Goal: Task Accomplishment & Management: Manage account settings

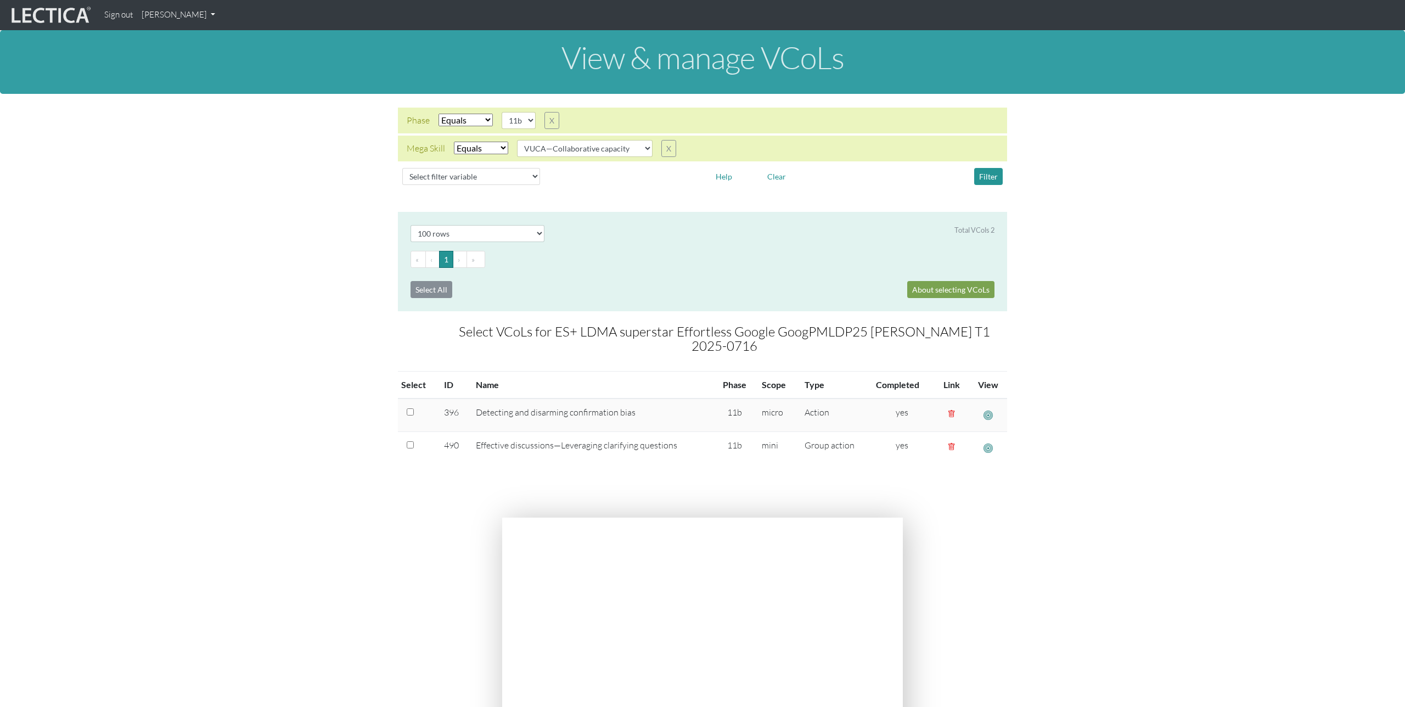
select select "100"
click at [304, 357] on section "Select # rows to display 10 rows 20 rows 50 rows 100 rows 200 rows Total VCols …" at bounding box center [702, 358] width 1405 height 293
click at [646, 147] on select "VUCA—Collaborative capacity VUCA—Contextual thinking VUCA—Decision-making proce…" at bounding box center [585, 148] width 136 height 17
click at [518, 140] on select "VUCA—Collaborative capacity VUCA—Contextual thinking VUCA—Decision-making proce…" at bounding box center [585, 148] width 136 height 17
click at [985, 176] on button "Filter" at bounding box center [988, 176] width 29 height 17
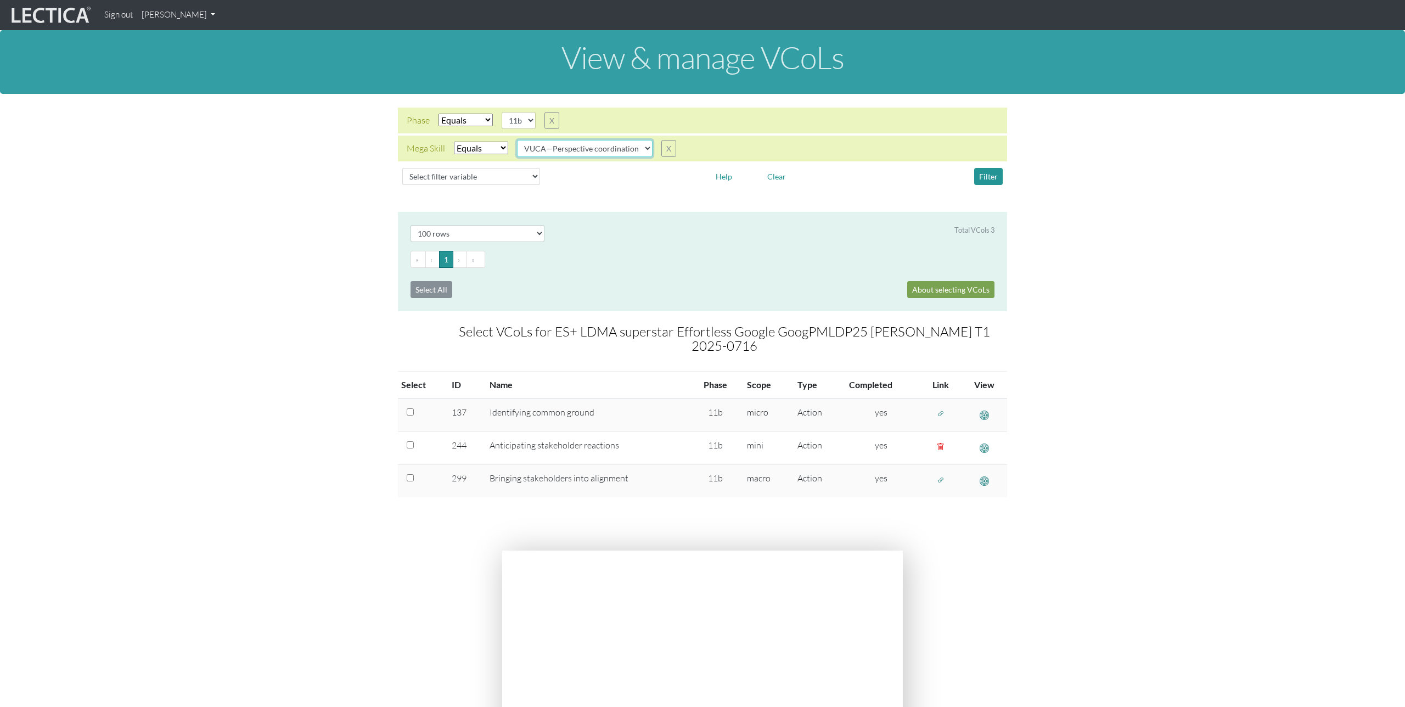
click at [626, 152] on select "VUCA—Collaborative capacity VUCA—Contextual thinking VUCA—Decision-making proce…" at bounding box center [585, 148] width 136 height 17
click at [518, 140] on select "VUCA—Collaborative capacity VUCA—Contextual thinking VUCA—Decision-making proce…" at bounding box center [585, 148] width 136 height 17
click at [998, 175] on button "Filter" at bounding box center [988, 176] width 29 height 17
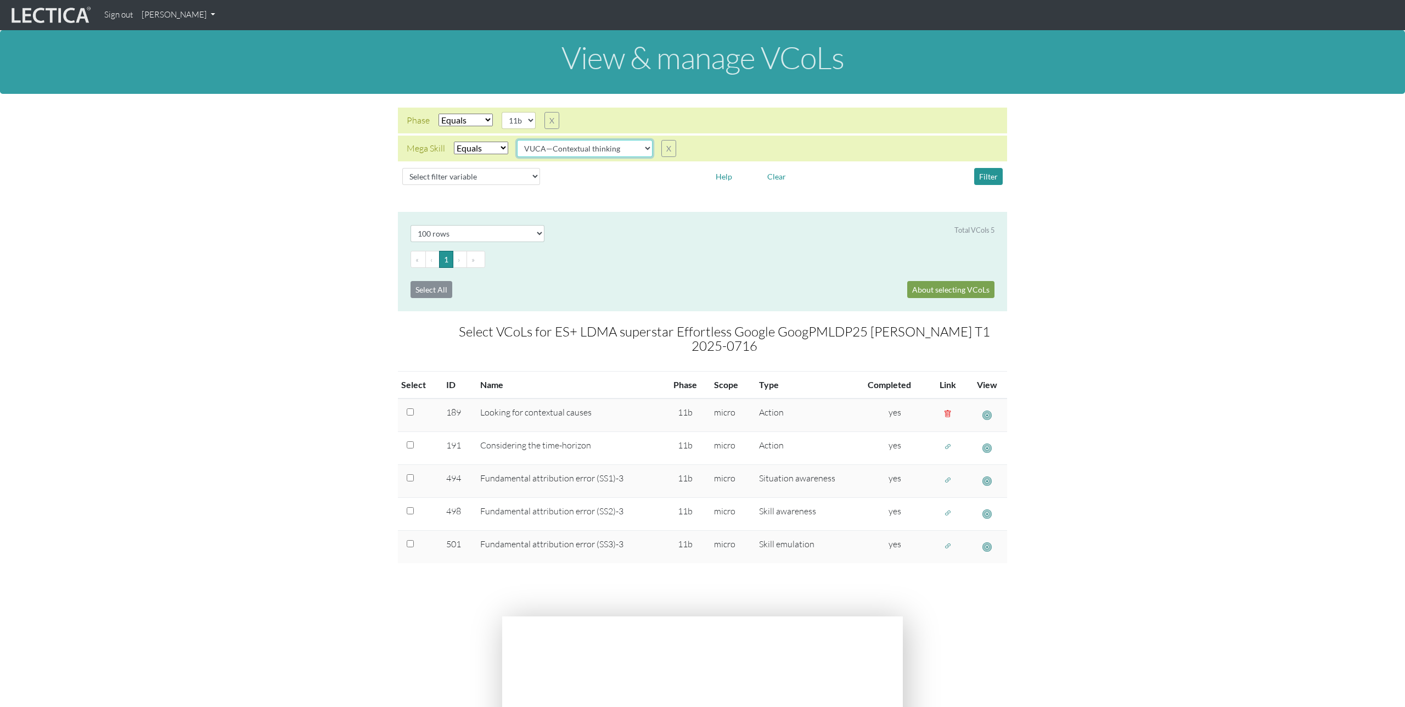
click at [589, 147] on select "VUCA—Collaborative capacity VUCA—Contextual thinking VUCA—Decision-making proce…" at bounding box center [585, 148] width 136 height 17
select select "VUCA—Decision-making process"
click at [518, 140] on select "VUCA—Collaborative capacity VUCA—Contextual thinking VUCA—Decision-making proce…" at bounding box center [585, 148] width 136 height 17
click at [997, 177] on button "Filter" at bounding box center [988, 176] width 29 height 17
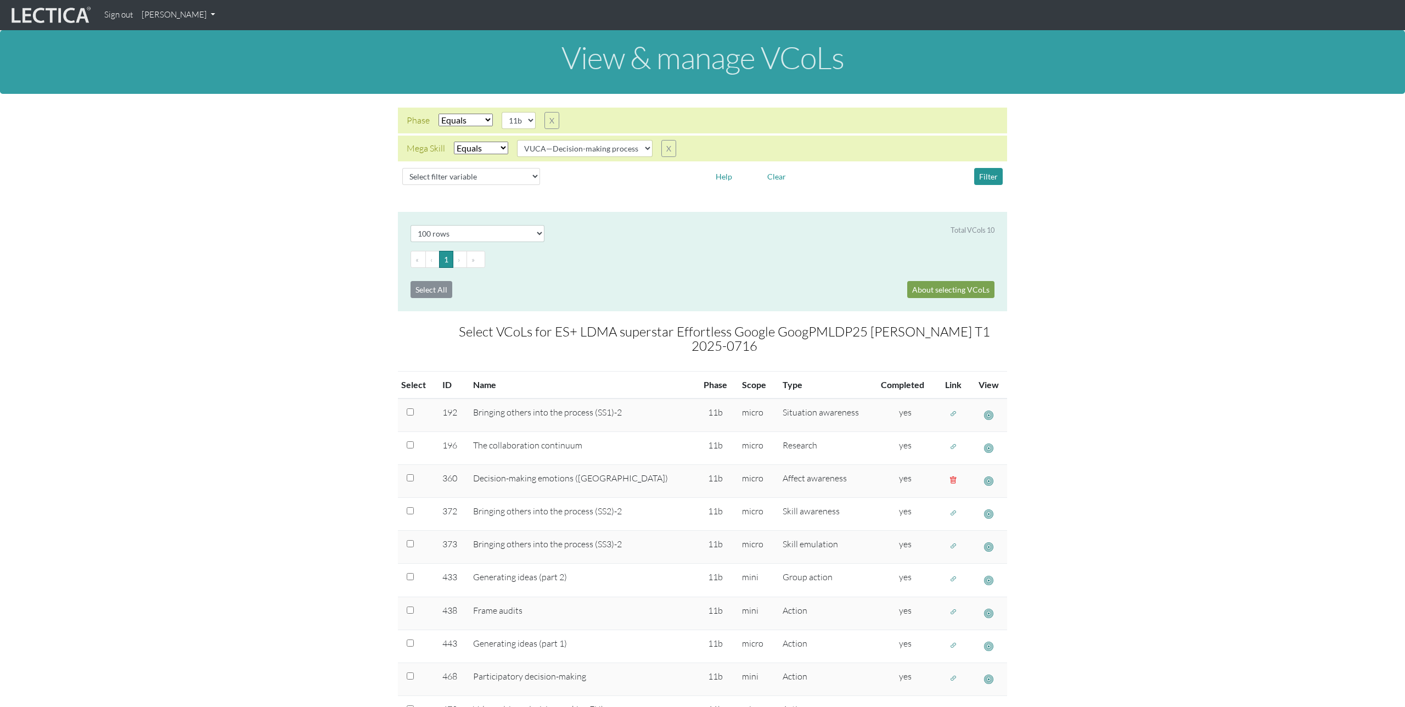
click at [330, 233] on section "Select # rows to display 10 rows 20 rows 50 rows 100 rows 200 rows Total VCols …" at bounding box center [702, 490] width 1405 height 557
click at [183, 15] on link "[PERSON_NAME]" at bounding box center [178, 14] width 82 height 21
click at [185, 76] on link "Manage assignments" at bounding box center [192, 78] width 93 height 14
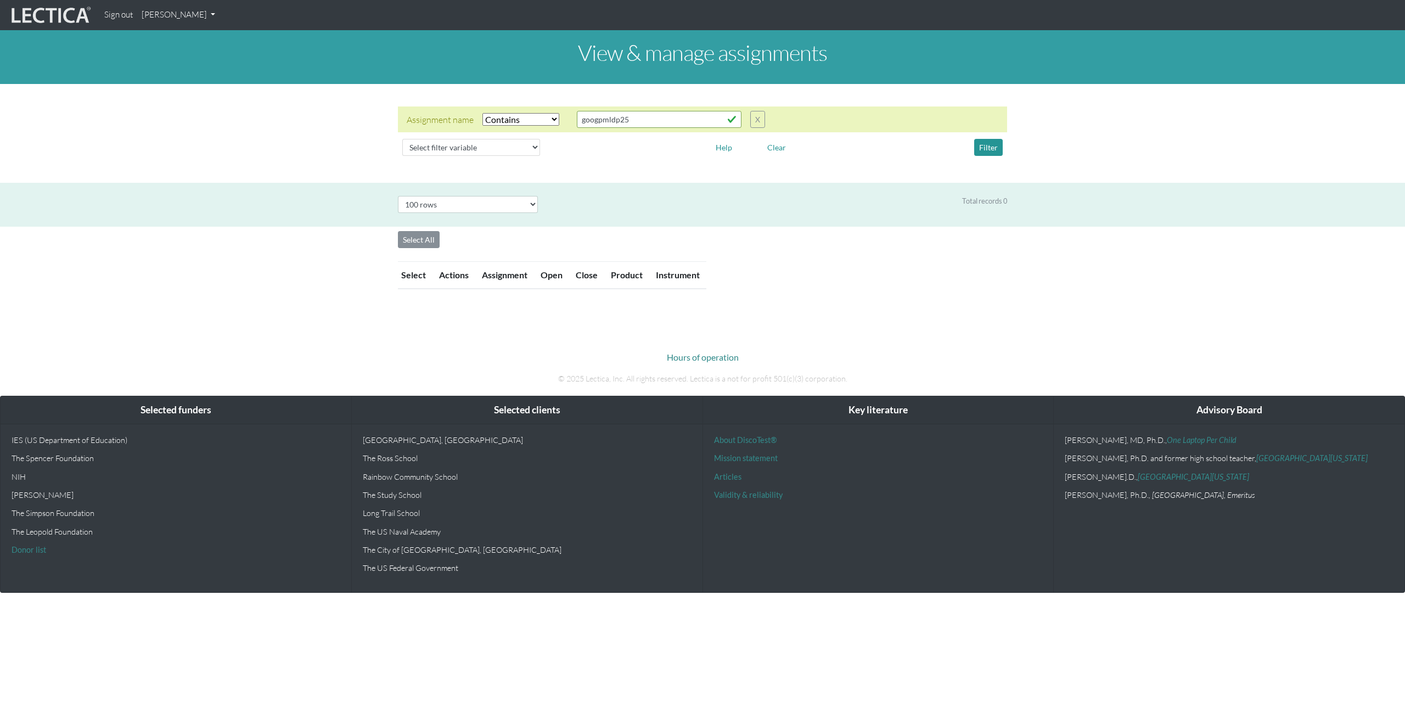
select select "icontains"
select select "100"
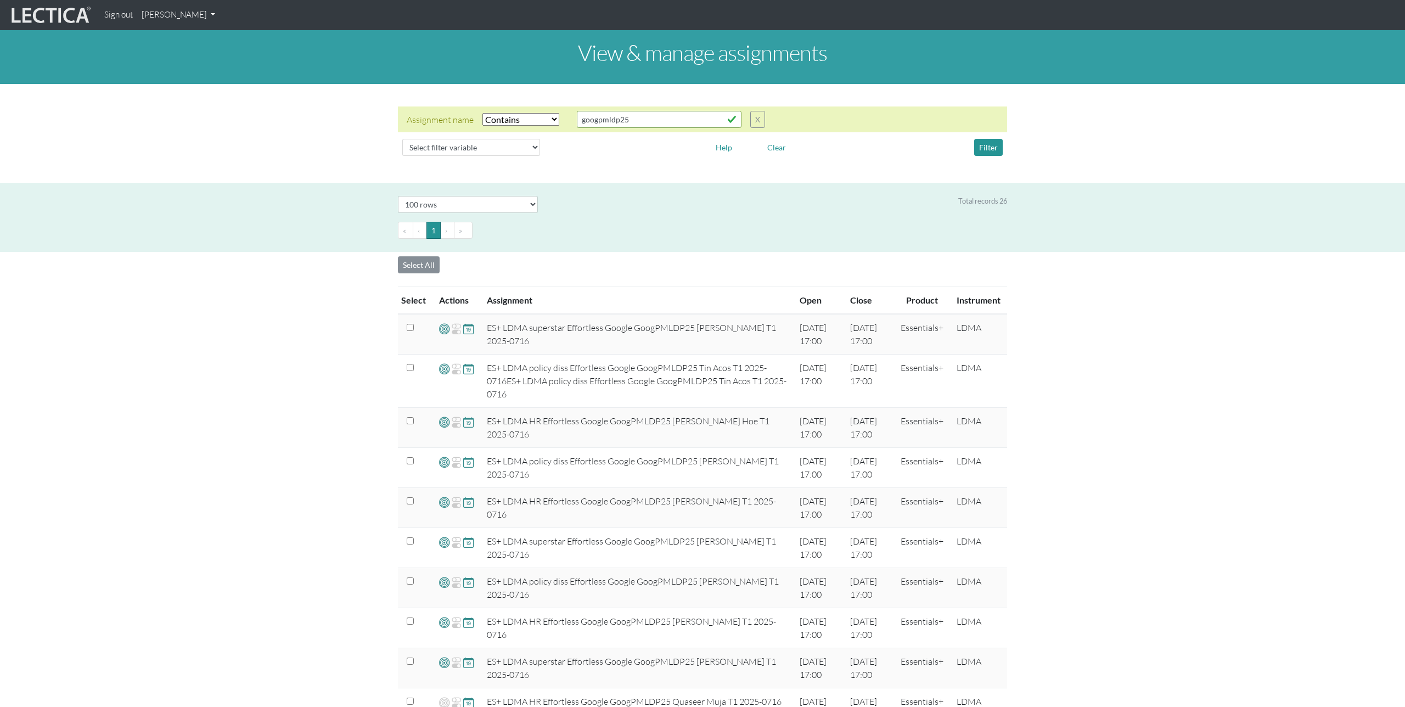
click at [324, 334] on div "View & manage assignments Assignment name Select filter Equals Does not equal C…" at bounding box center [702, 704] width 1405 height 1348
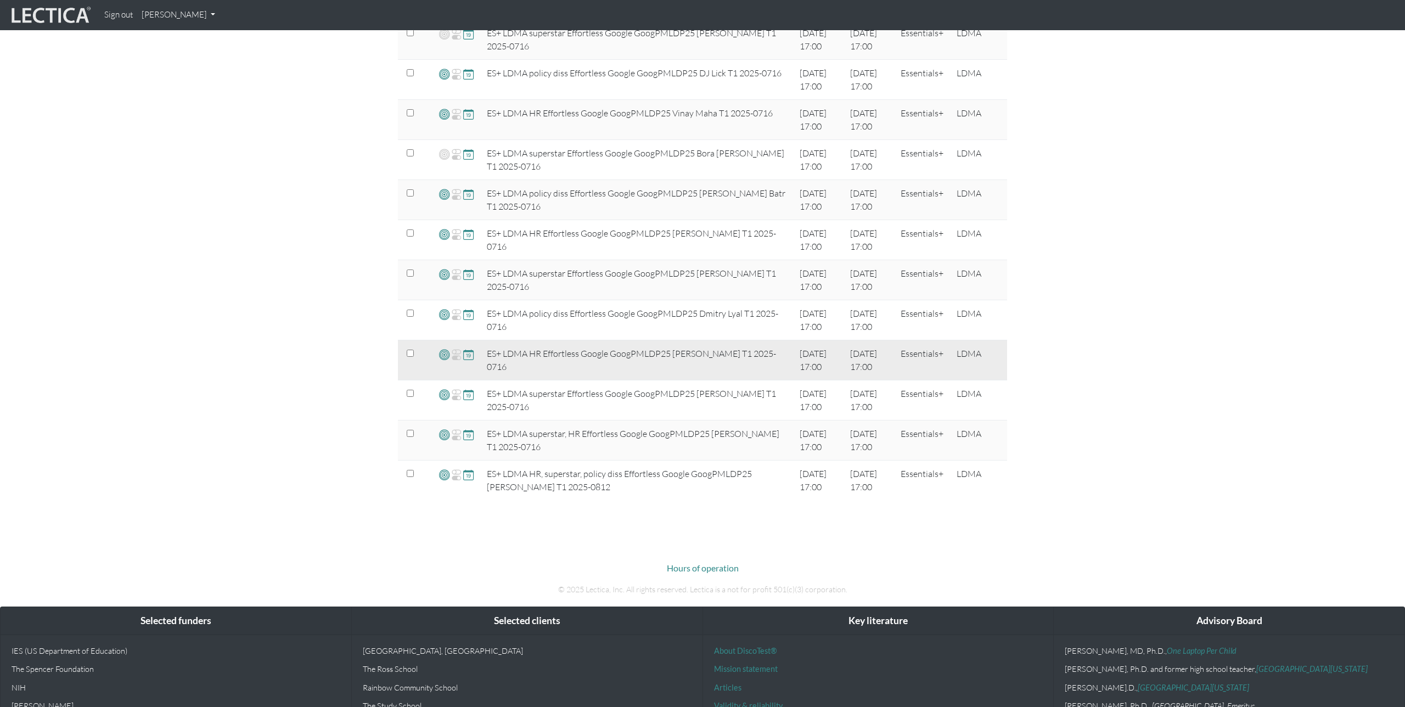
click at [439, 356] on span at bounding box center [444, 354] width 10 height 13
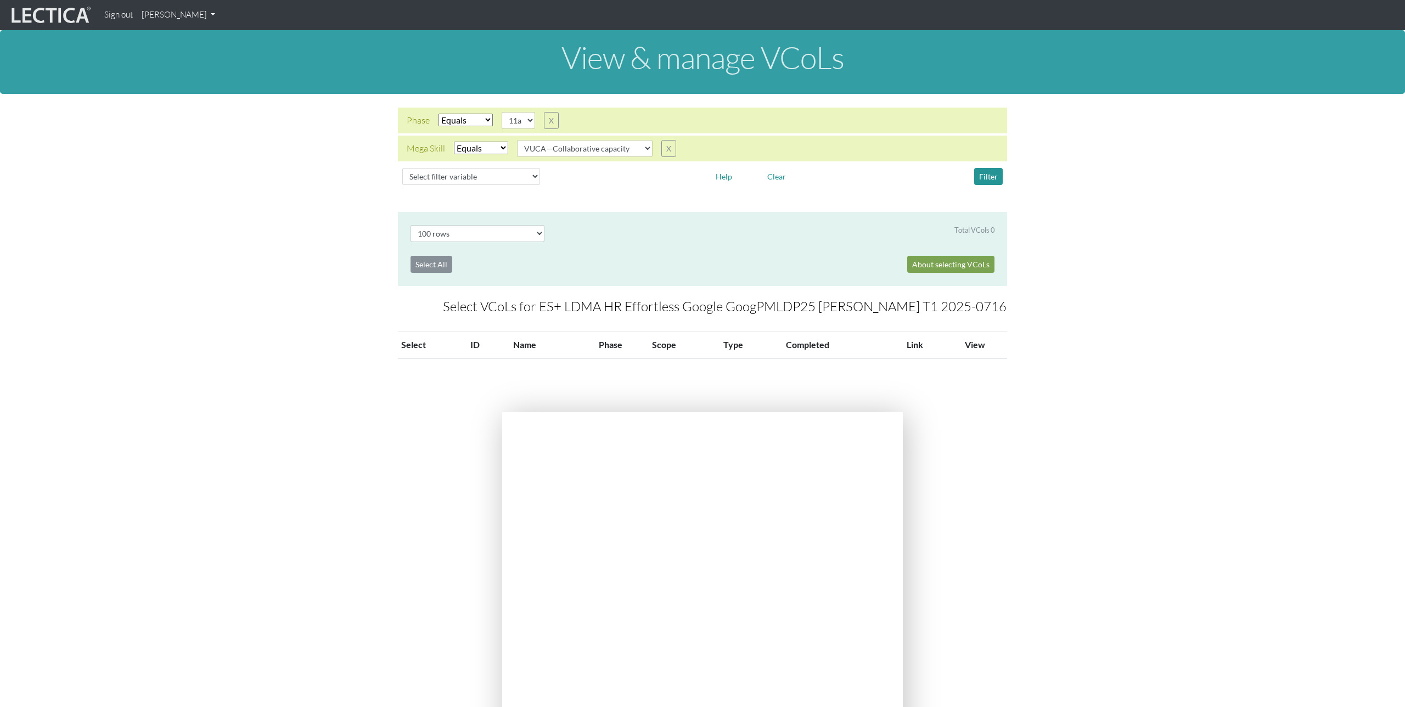
select select "100"
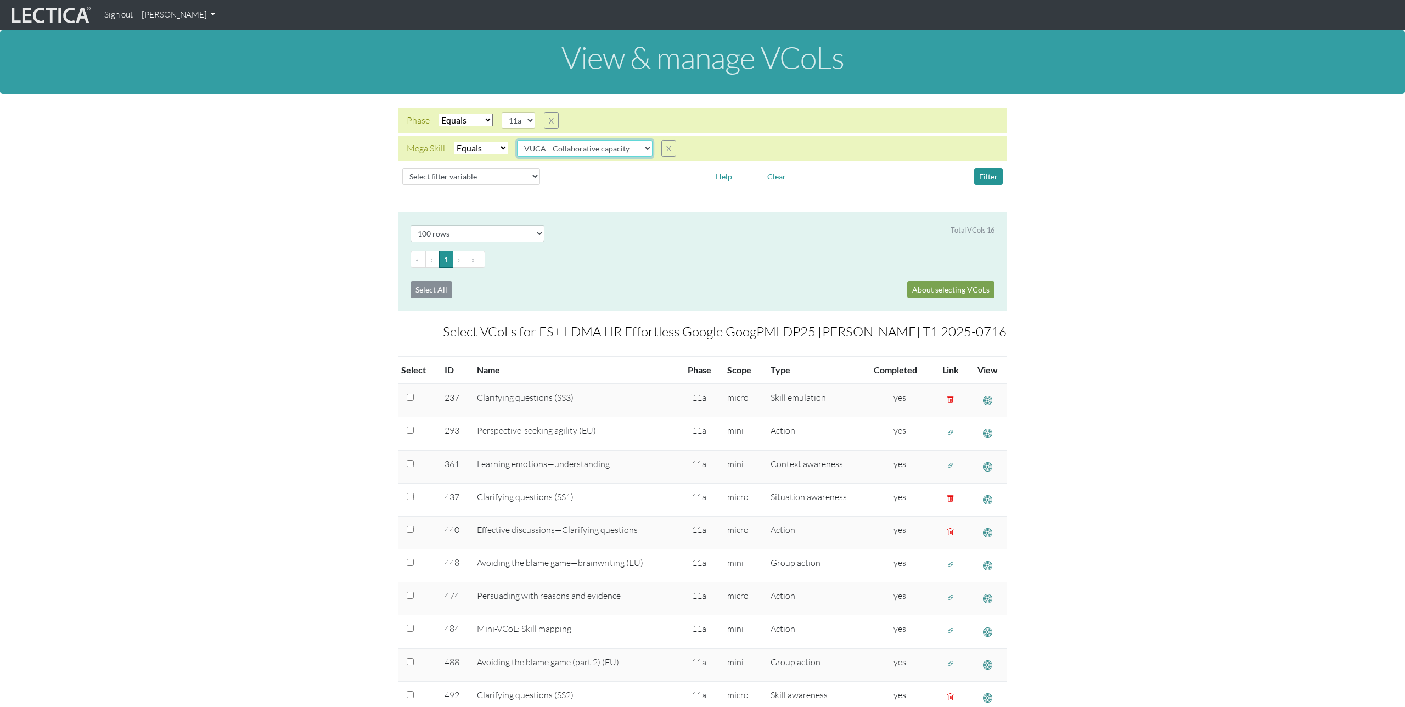
click at [639, 146] on select "VUCA—Collaborative capacity VUCA—Contextual thinking VUCA—Decision-making proce…" at bounding box center [585, 148] width 136 height 17
click at [518, 140] on select "VUCA—Collaborative capacity VUCA—Contextual thinking VUCA—Decision-making proce…" at bounding box center [585, 148] width 136 height 17
click at [997, 179] on button "Filter" at bounding box center [988, 176] width 29 height 17
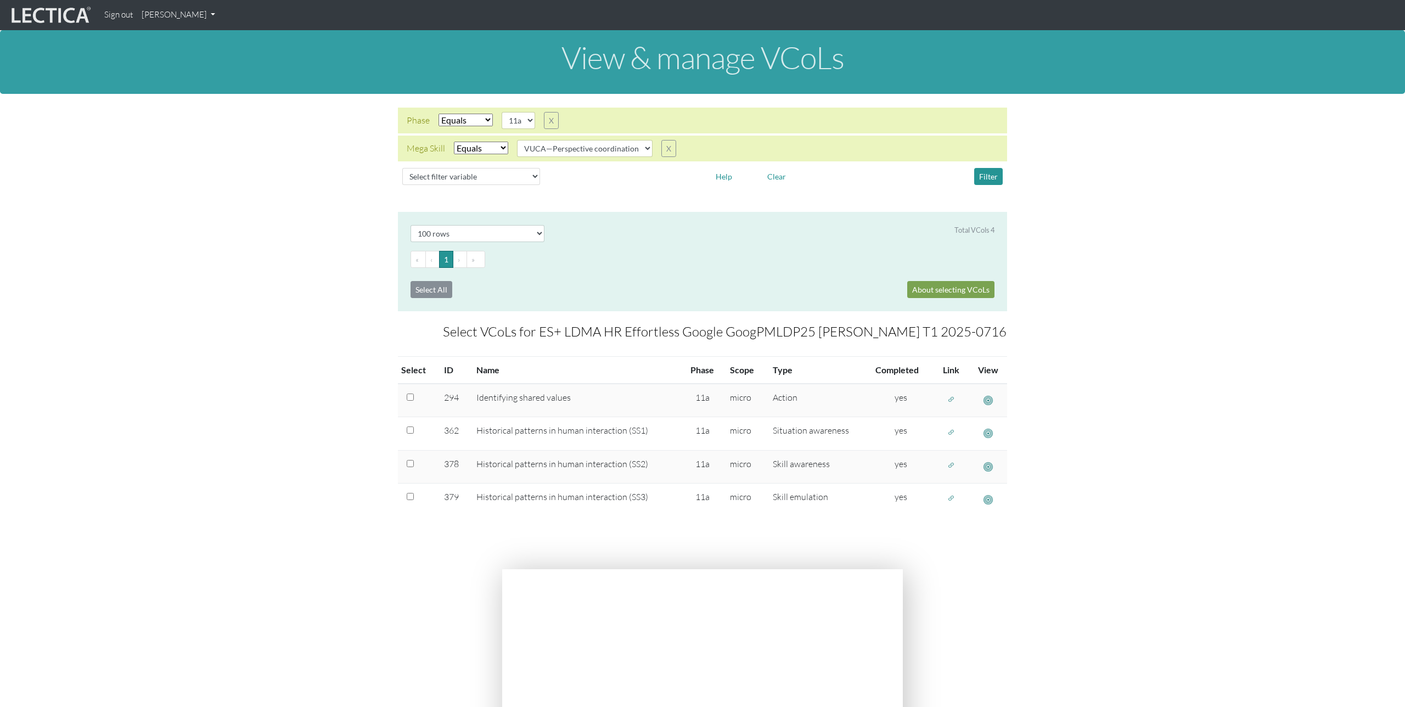
click at [692, 249] on div "Select # rows to display 10 rows 20 rows 50 rows 100 rows 200 rows Total VCols …" at bounding box center [702, 261] width 609 height 99
click at [652, 178] on div at bounding box center [625, 176] width 154 height 17
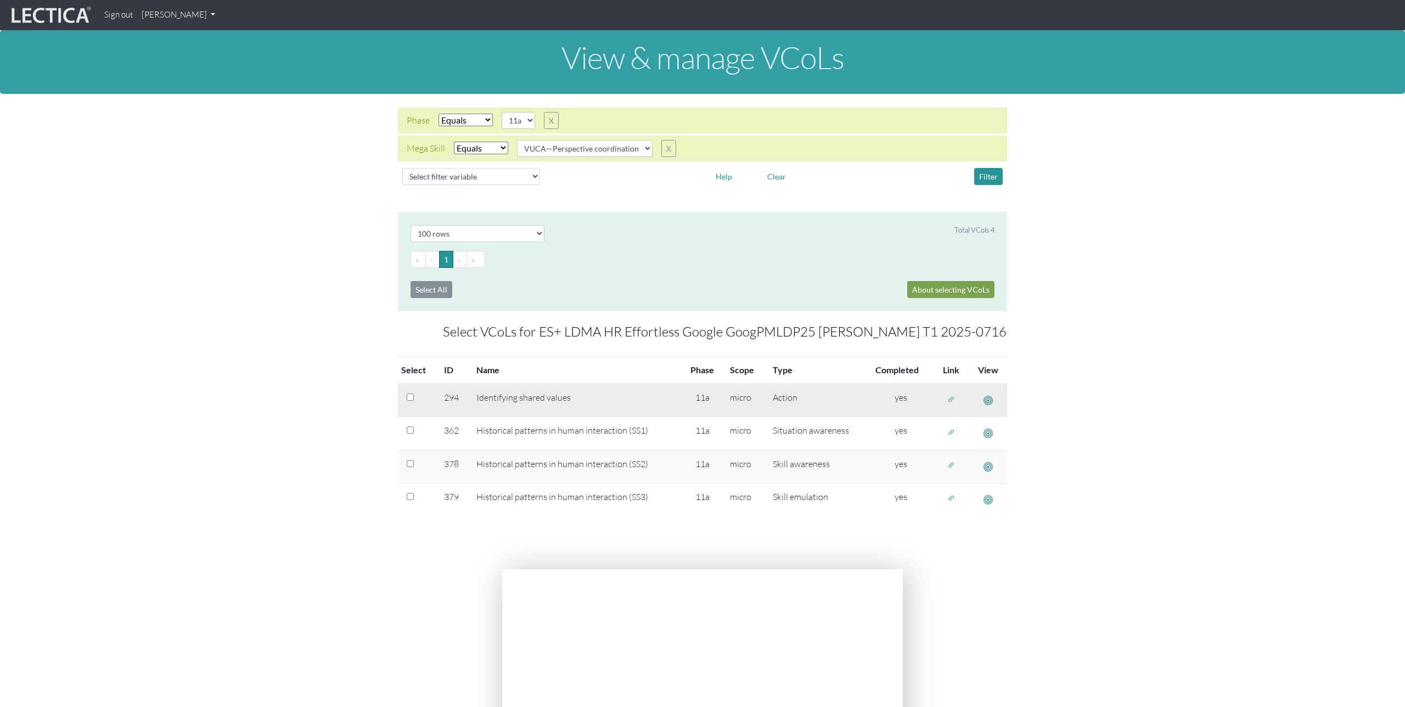
click at [950, 399] on span "button" at bounding box center [951, 399] width 8 height 9
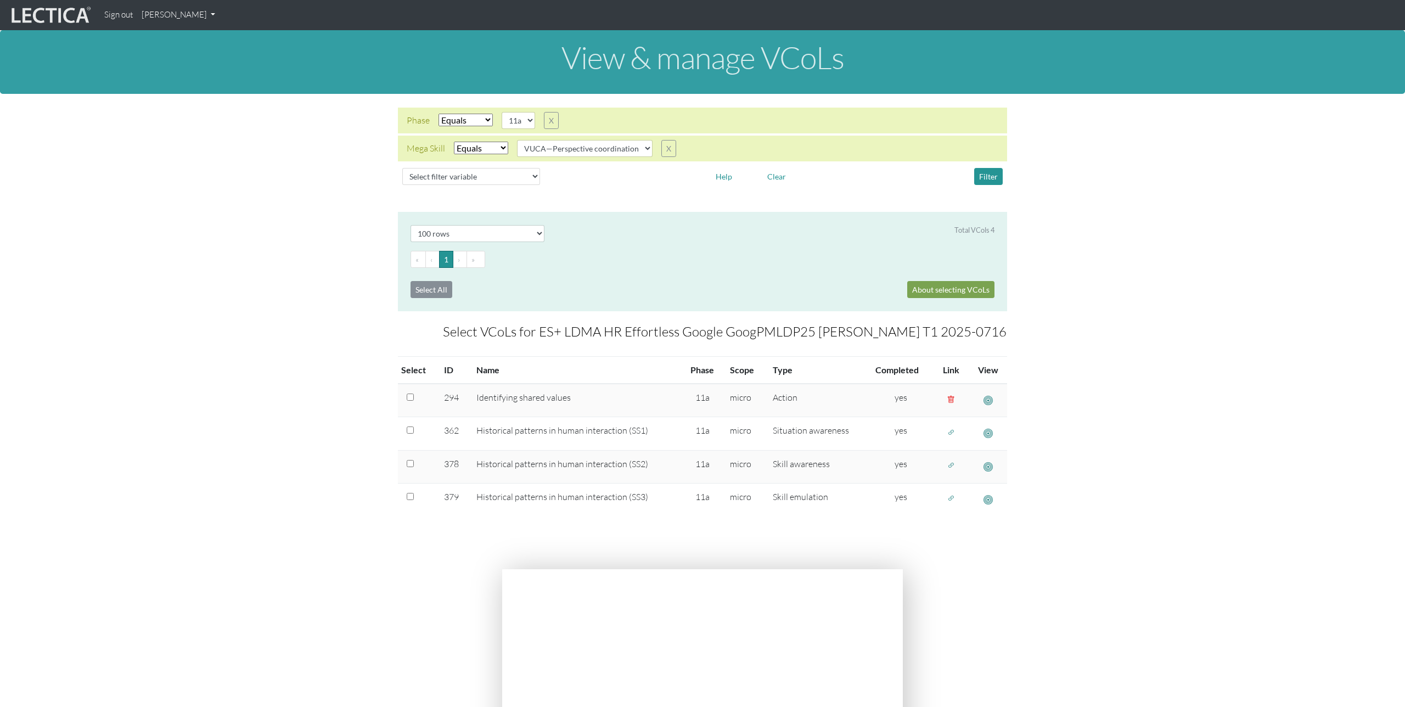
click at [641, 150] on select "VUCA—Collaborative capacity VUCA—Contextual thinking VUCA—Decision-making proce…" at bounding box center [585, 148] width 136 height 17
click at [518, 140] on select "VUCA—Collaborative capacity VUCA—Contextual thinking VUCA—Decision-making proce…" at bounding box center [585, 148] width 136 height 17
click at [632, 145] on select "VUCA—Collaborative capacity VUCA—Contextual thinking VUCA—Decision-making proce…" at bounding box center [585, 148] width 136 height 17
click at [518, 140] on select "VUCA—Collaborative capacity VUCA—Contextual thinking VUCA—Decision-making proce…" at bounding box center [585, 148] width 136 height 17
click at [990, 180] on button "Filter" at bounding box center [988, 176] width 29 height 17
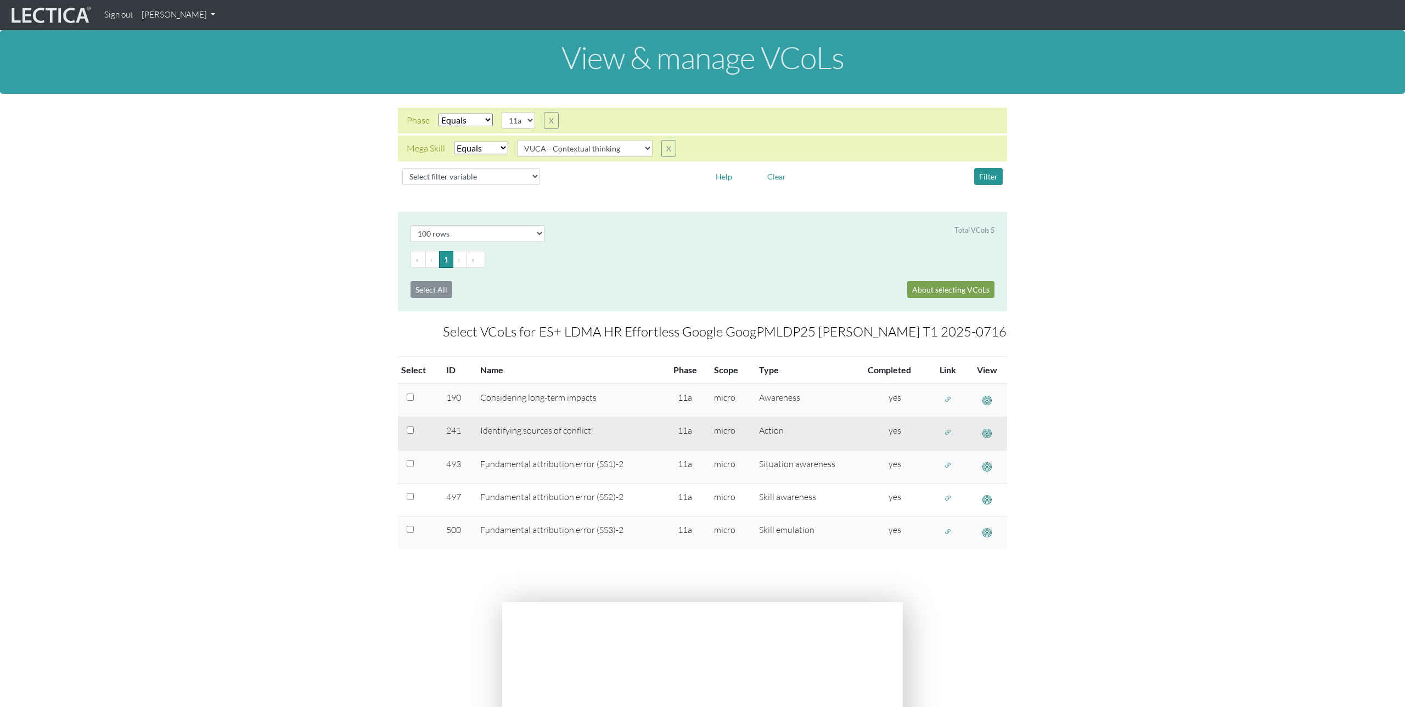
click at [948, 431] on span "button" at bounding box center [948, 432] width 8 height 9
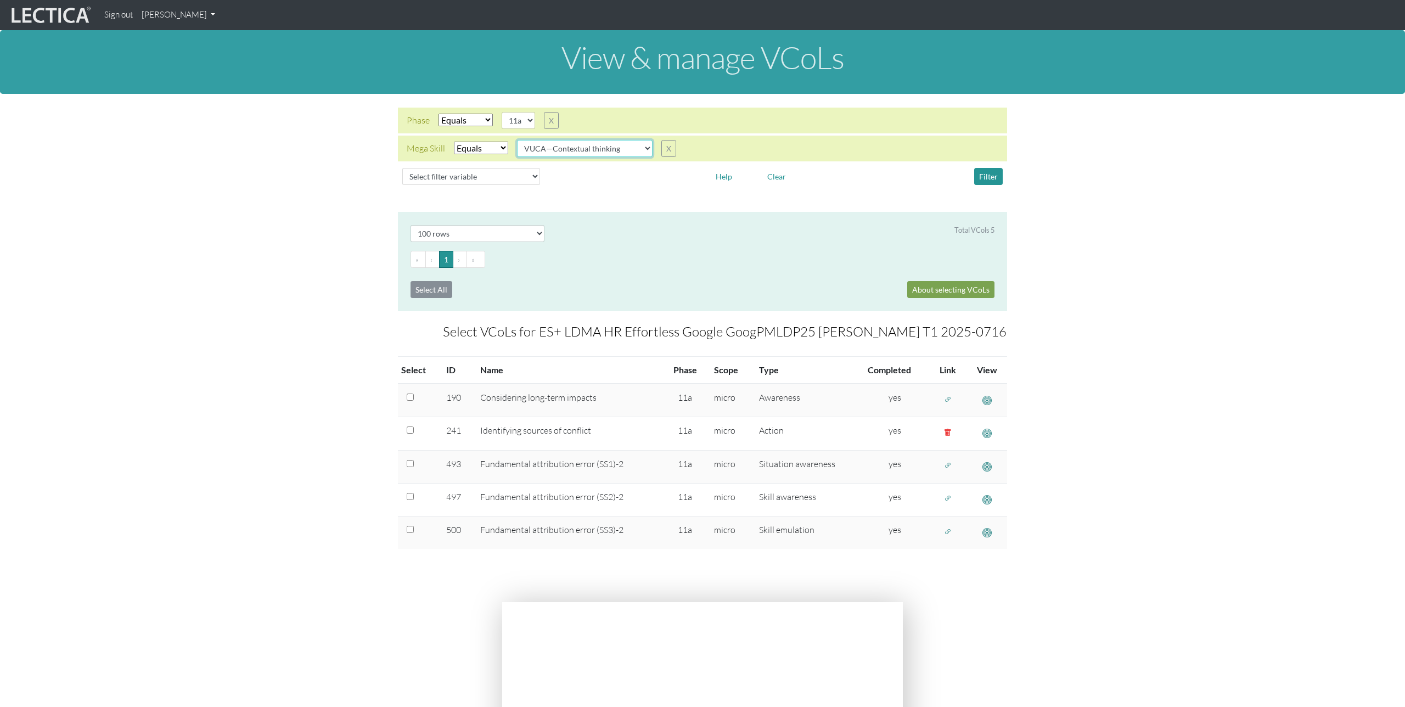
click at [627, 152] on select "VUCA—Collaborative capacity VUCA—Contextual thinking VUCA—Decision-making proce…" at bounding box center [585, 148] width 136 height 17
click at [518, 140] on select "VUCA—Collaborative capacity VUCA—Contextual thinking VUCA—Decision-making proce…" at bounding box center [585, 148] width 136 height 17
click at [987, 176] on button "Filter" at bounding box center [988, 176] width 29 height 17
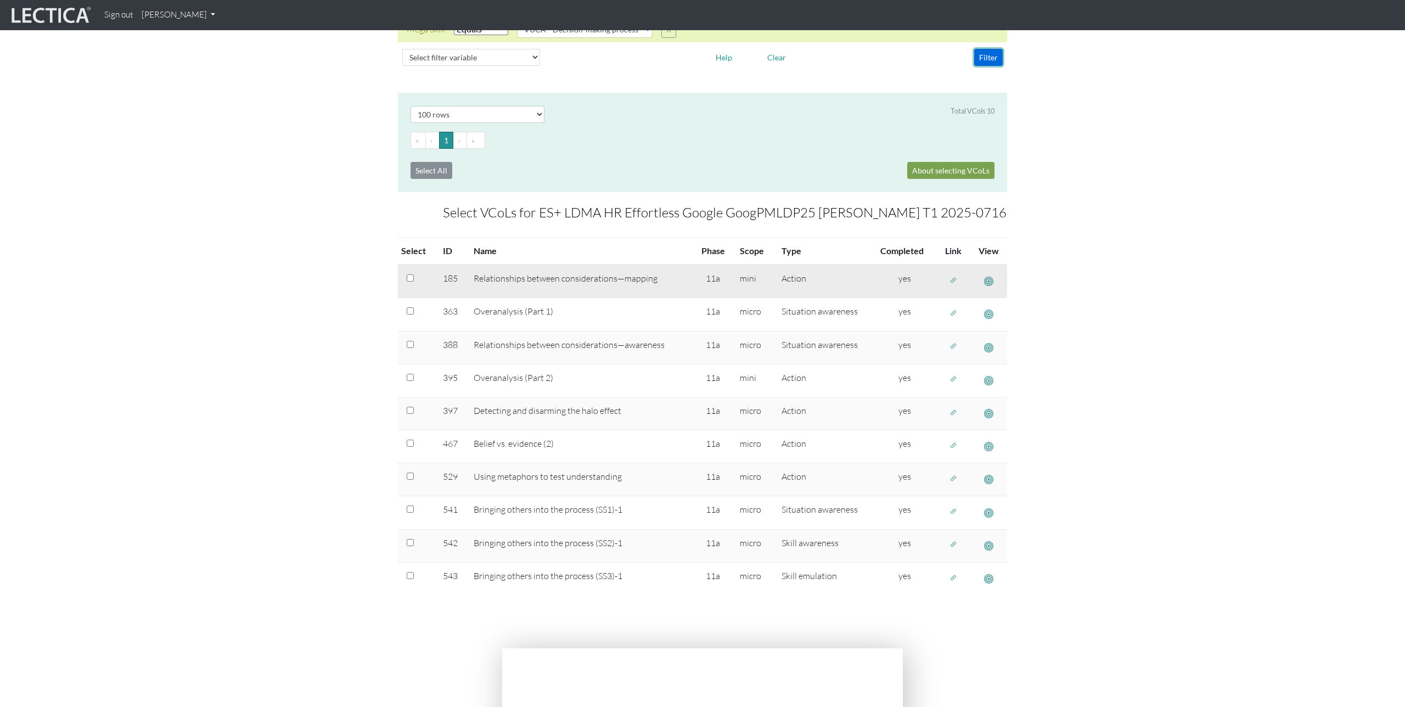
scroll to position [121, 0]
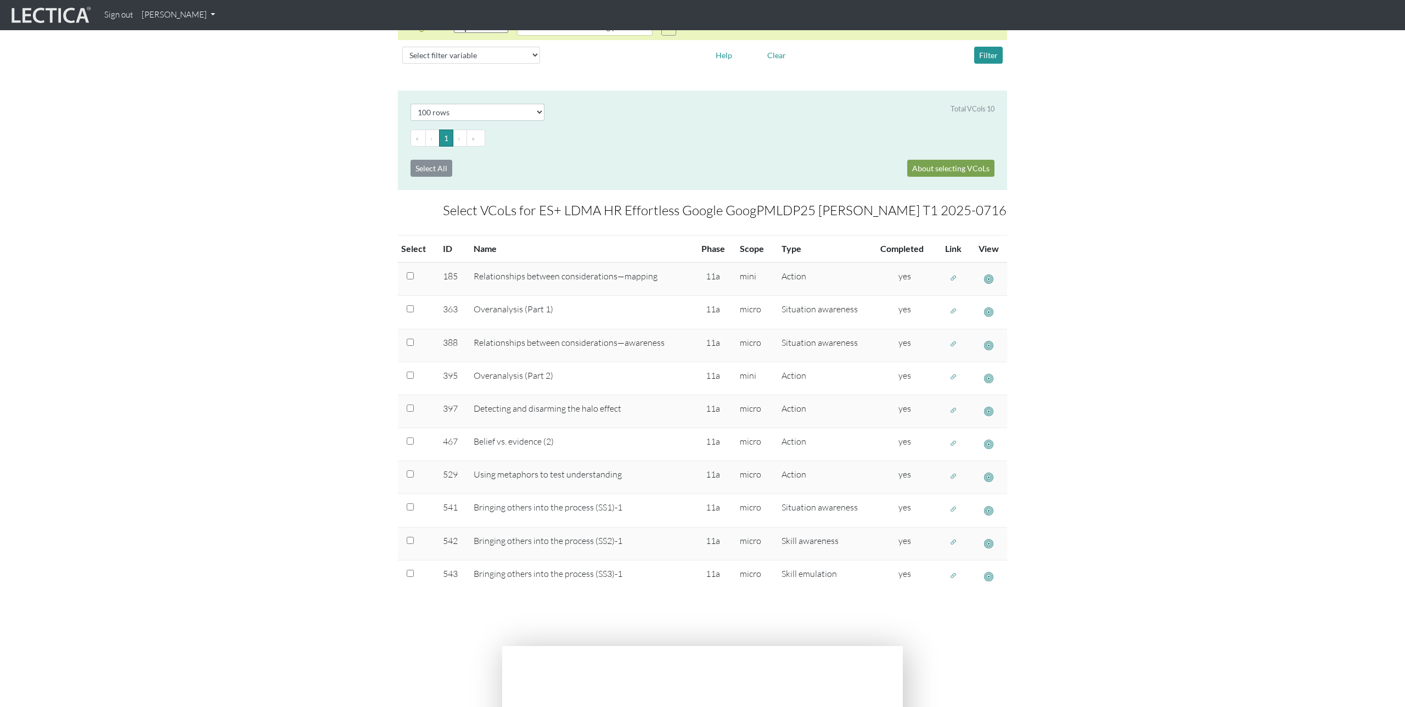
click at [964, 638] on div "View & manage VCoLs Phase Select filter Equals Search string 11a X Mega Skill S…" at bounding box center [702, 444] width 1405 height 1070
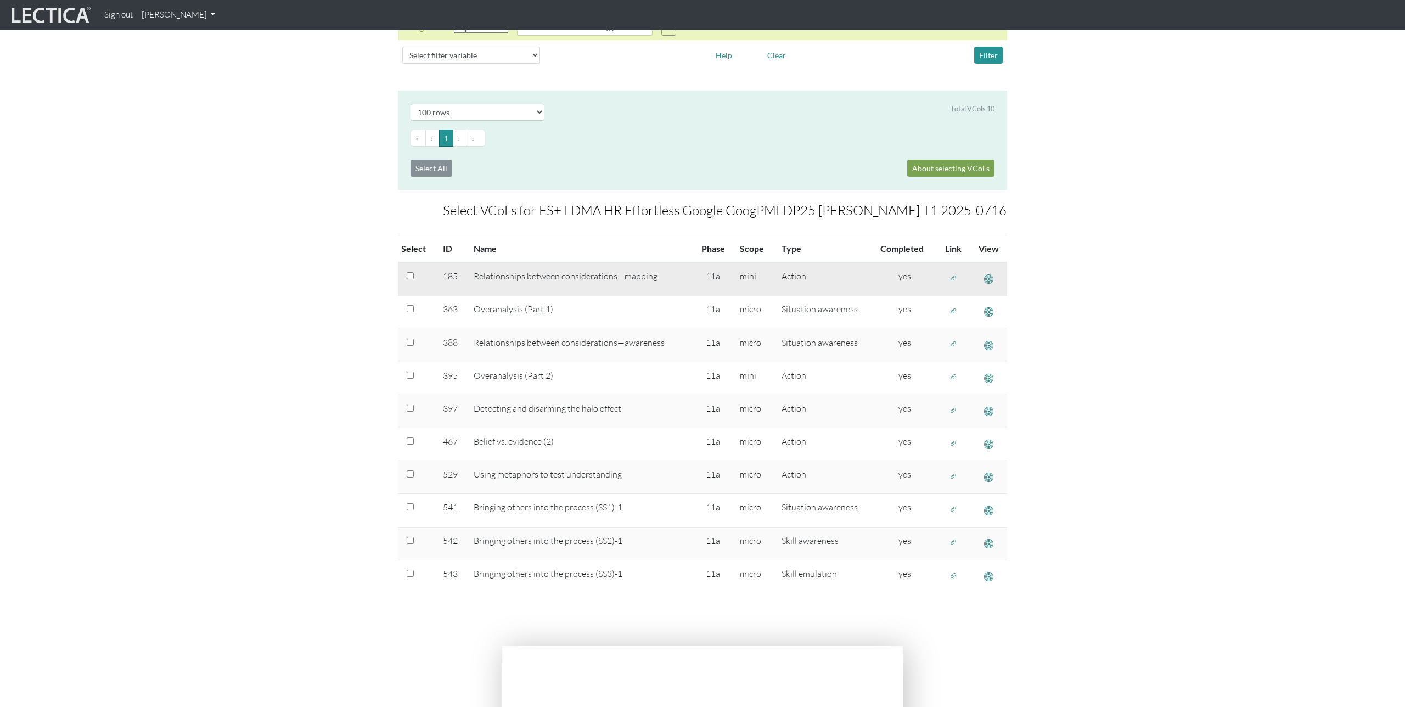
click at [991, 278] on span "button" at bounding box center [988, 279] width 9 height 12
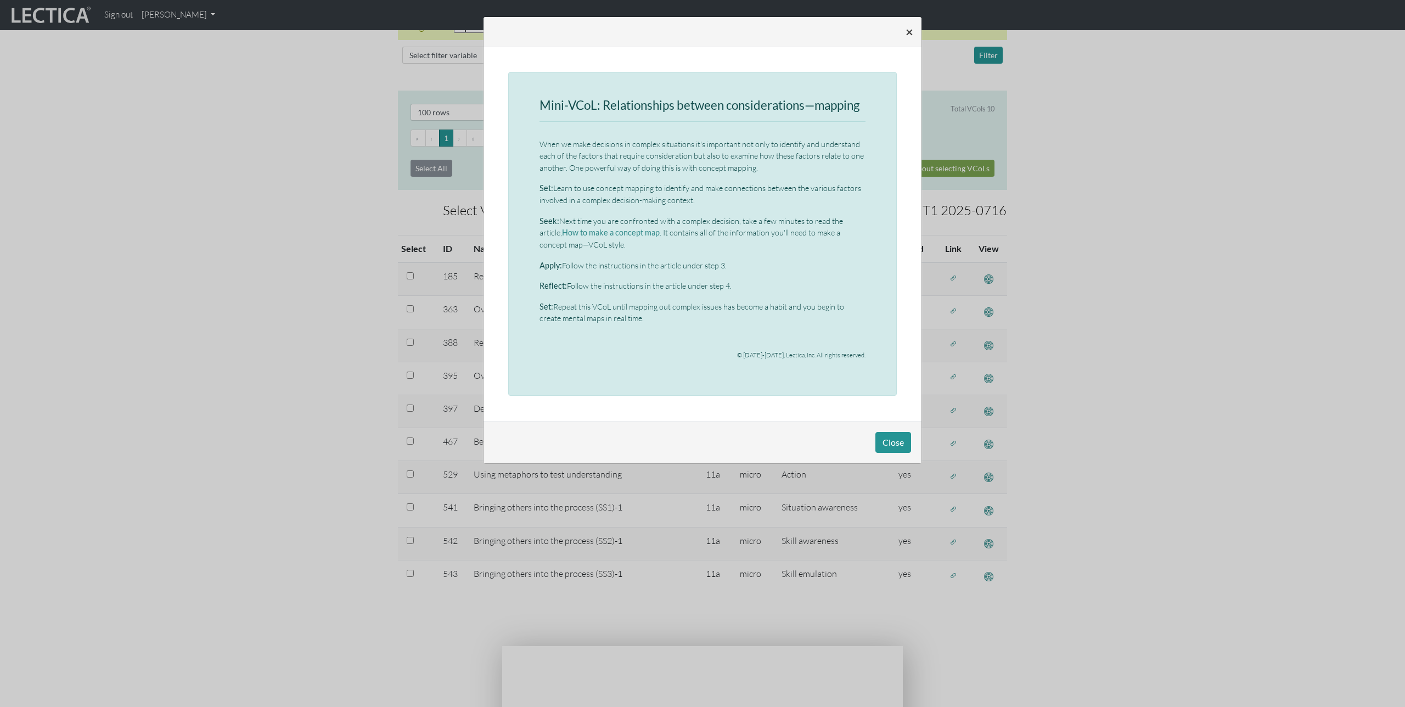
click at [909, 33] on span "×" at bounding box center [910, 32] width 8 height 16
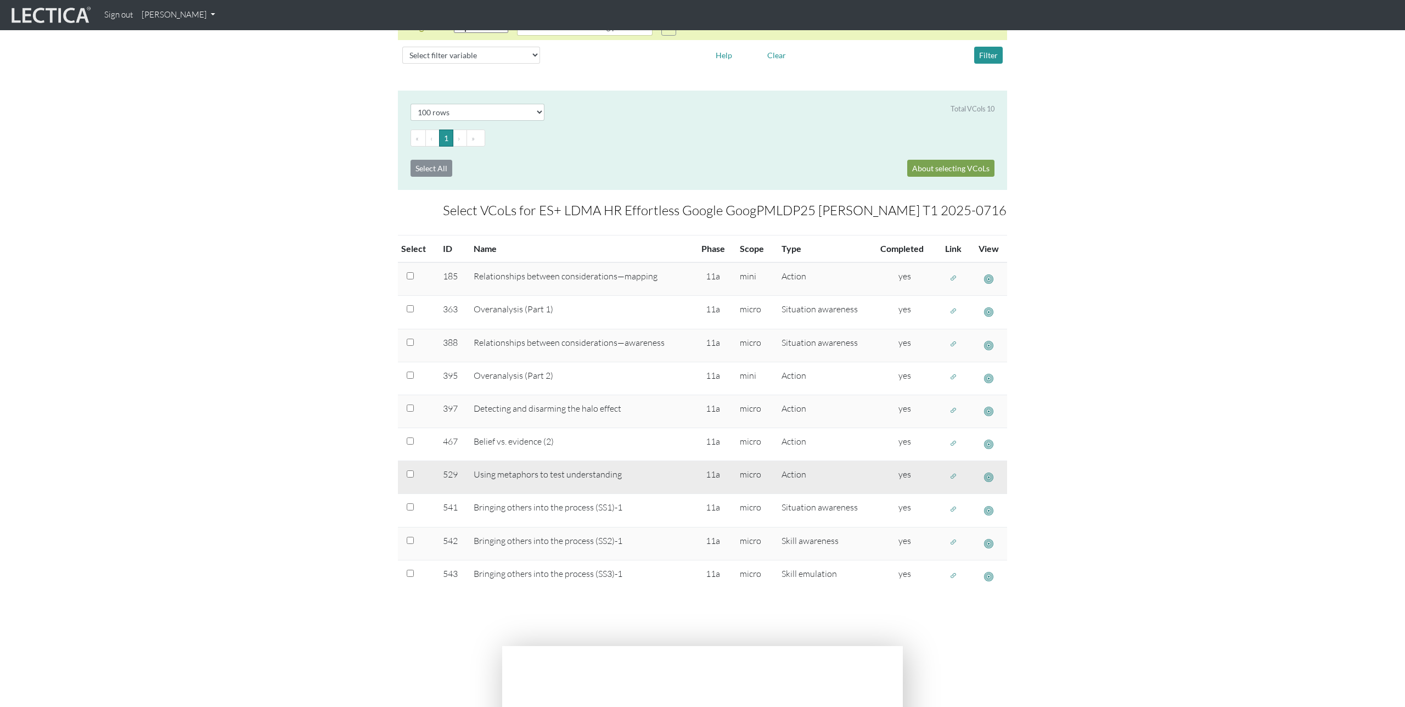
click at [989, 479] on span "button" at bounding box center [988, 478] width 9 height 12
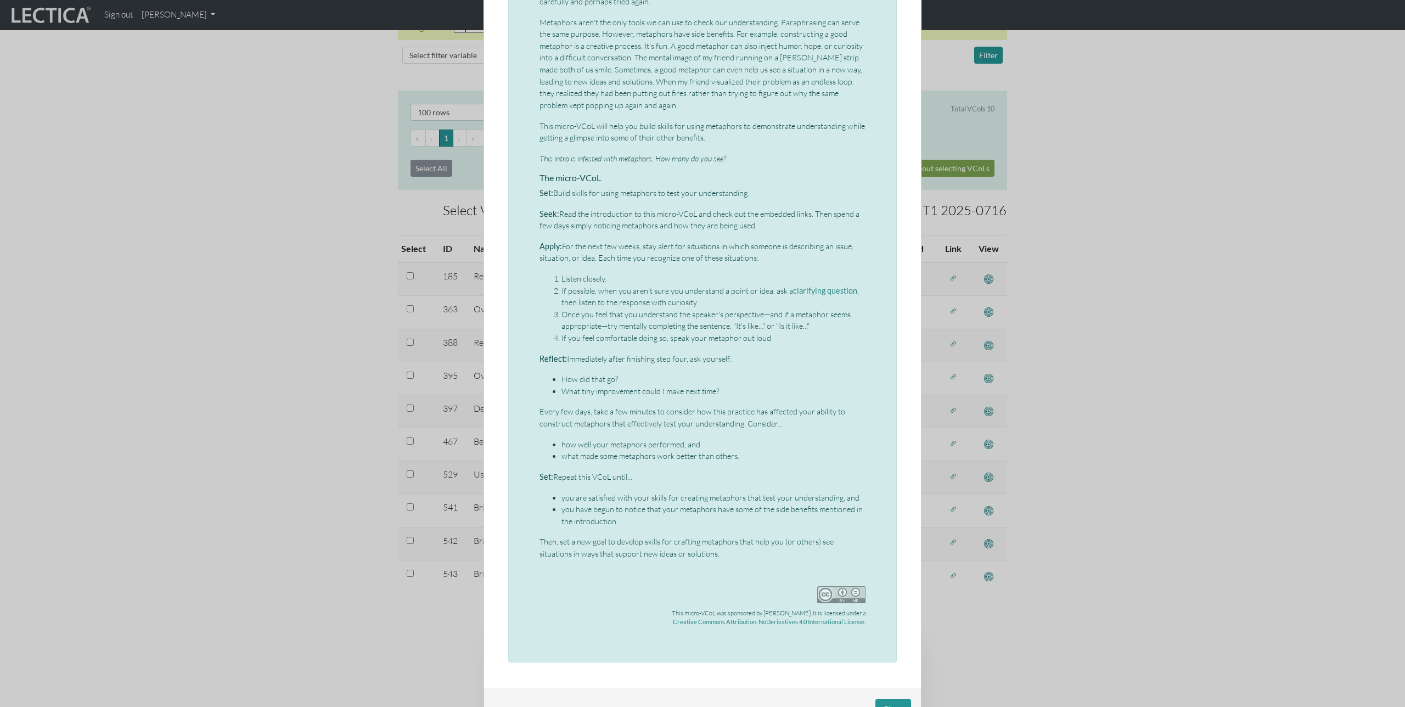
scroll to position [541, 0]
click at [1065, 434] on div "× Micro-VCoL: Using metaphors to test understanding Human languages are rich in…" at bounding box center [702, 353] width 1405 height 707
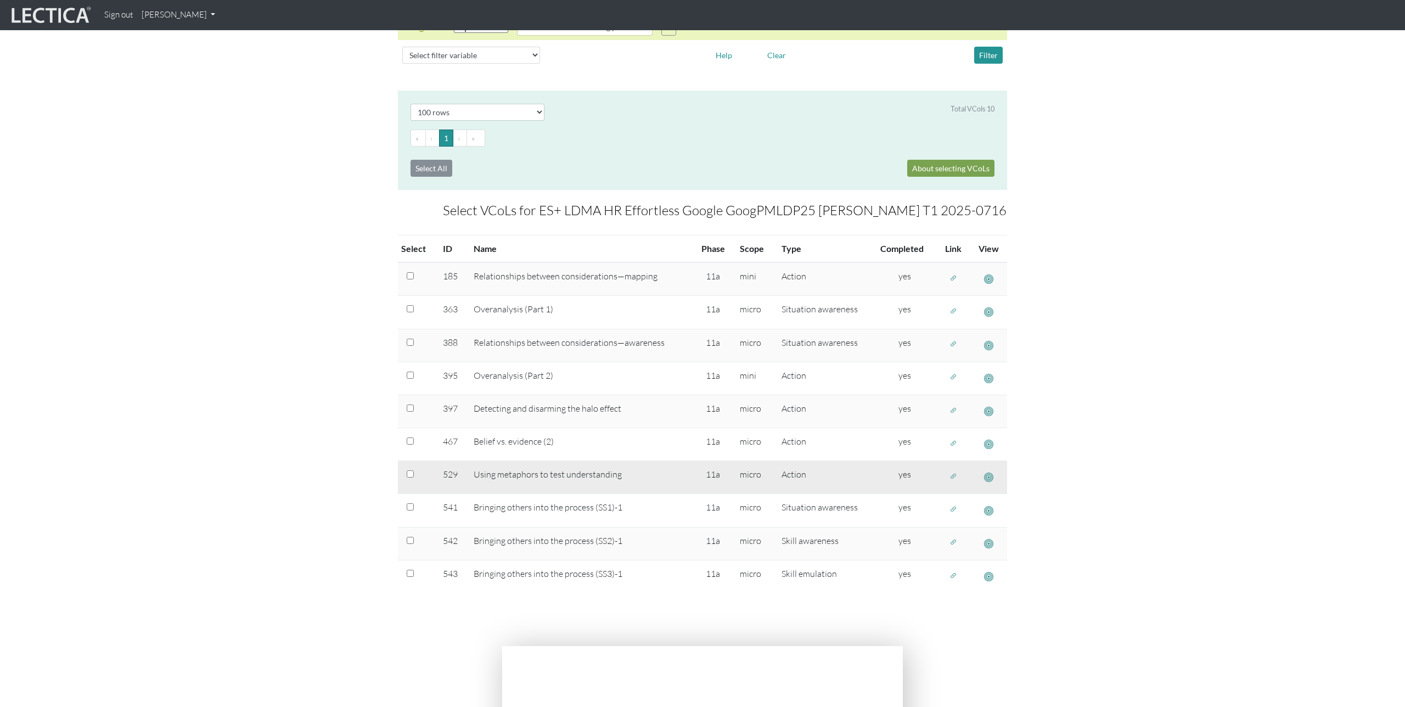
click at [952, 480] on span "button" at bounding box center [954, 476] width 8 height 9
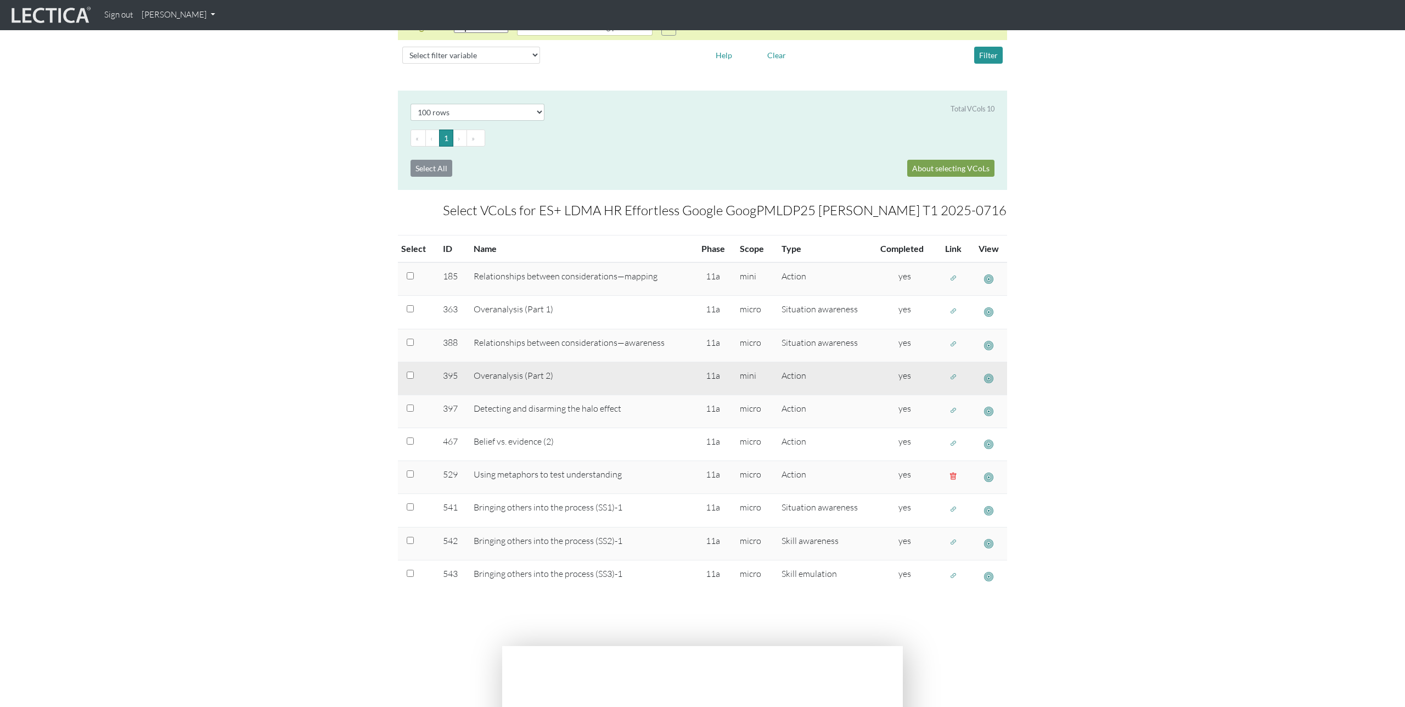
scroll to position [0, 0]
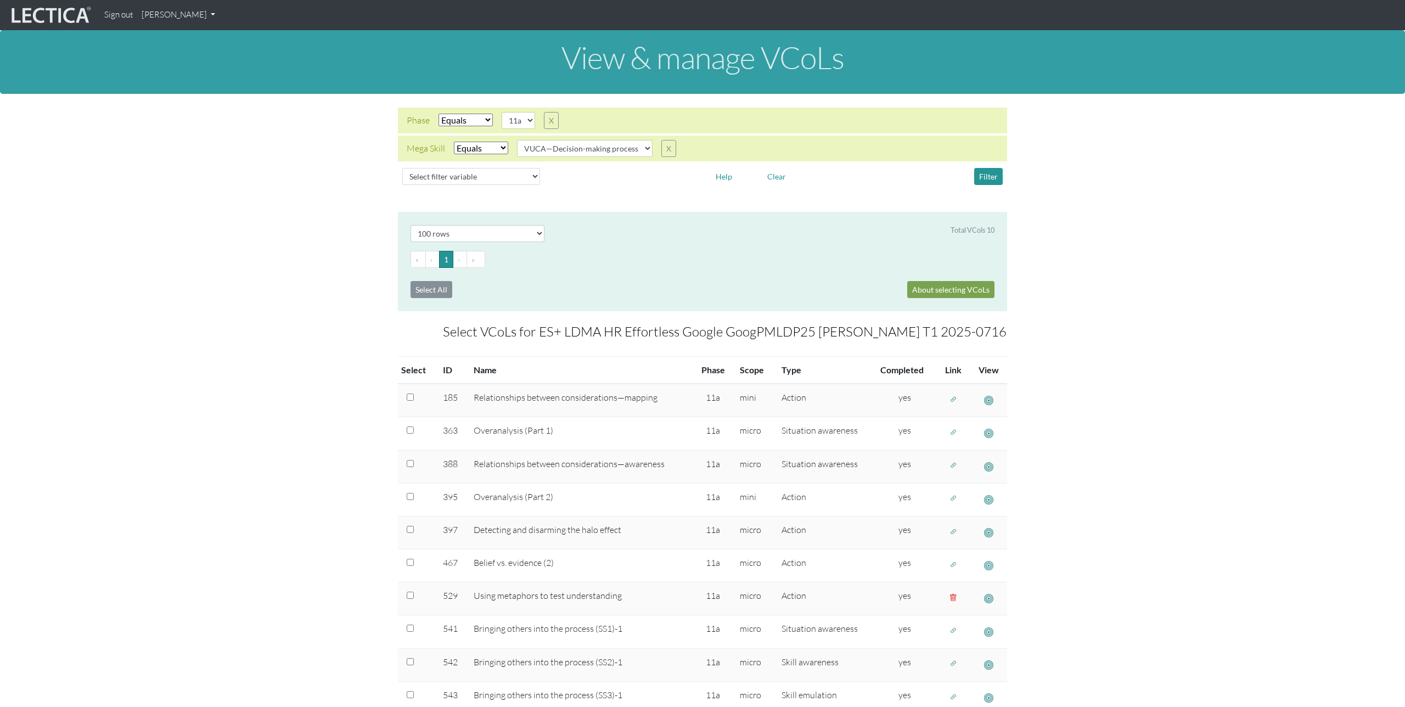
click at [725, 224] on div "Select # rows to display 10 rows 20 rows 50 rows 100 rows 200 rows Total VCols …" at bounding box center [702, 261] width 609 height 99
click at [627, 148] on select "VUCA—Collaborative capacity VUCA—Contextual thinking VUCA—Decision-making proce…" at bounding box center [585, 148] width 136 height 17
click at [518, 140] on select "VUCA—Collaborative capacity VUCA—Contextual thinking VUCA—Decision-making proce…" at bounding box center [585, 148] width 136 height 17
click at [667, 190] on div "Phase Select filter Equals Search string 11a X Mega Skill Select filter Equals …" at bounding box center [702, 148] width 1405 height 109
click at [980, 183] on button "Filter" at bounding box center [988, 176] width 29 height 17
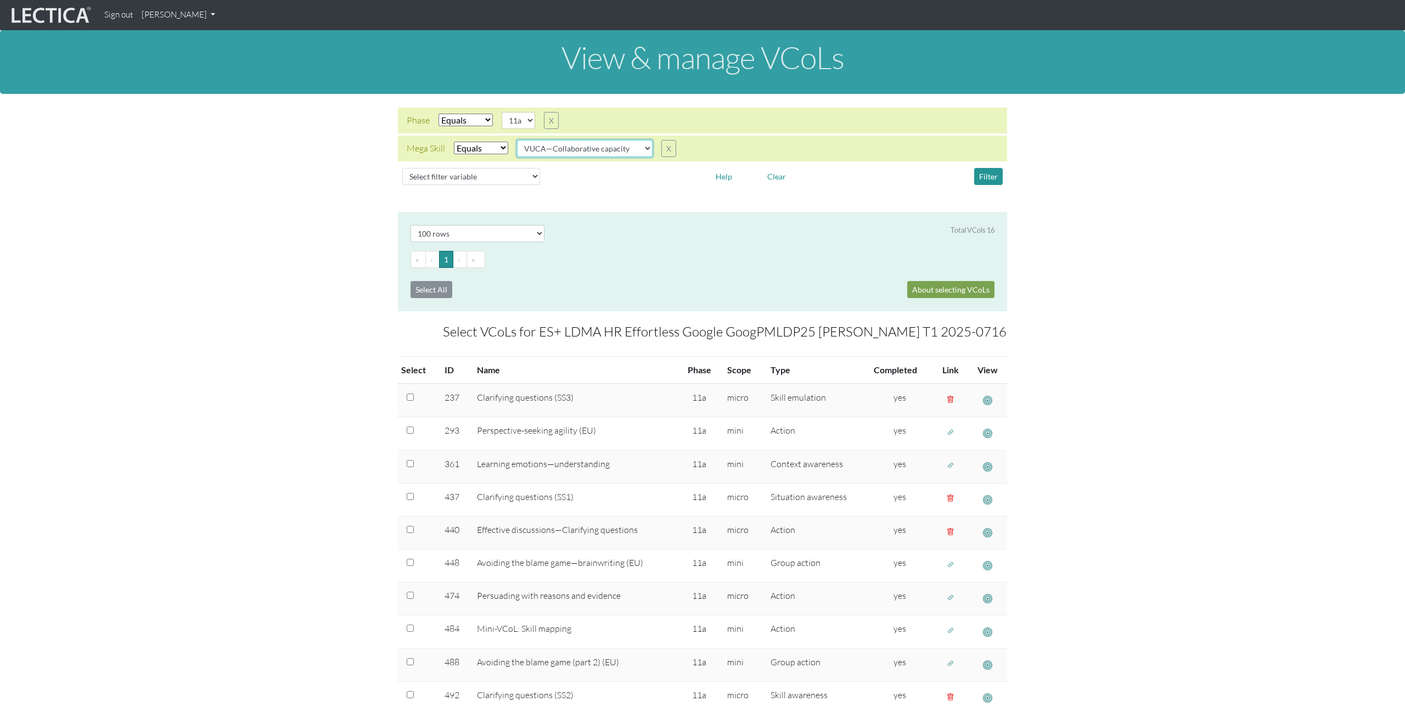
click at [635, 147] on select "VUCA—Collaborative capacity VUCA—Contextual thinking VUCA—Decision-making proce…" at bounding box center [585, 148] width 136 height 17
click at [518, 140] on select "VUCA—Collaborative capacity VUCA—Contextual thinking VUCA—Decision-making proce…" at bounding box center [585, 148] width 136 height 17
click at [994, 177] on button "Filter" at bounding box center [988, 176] width 29 height 17
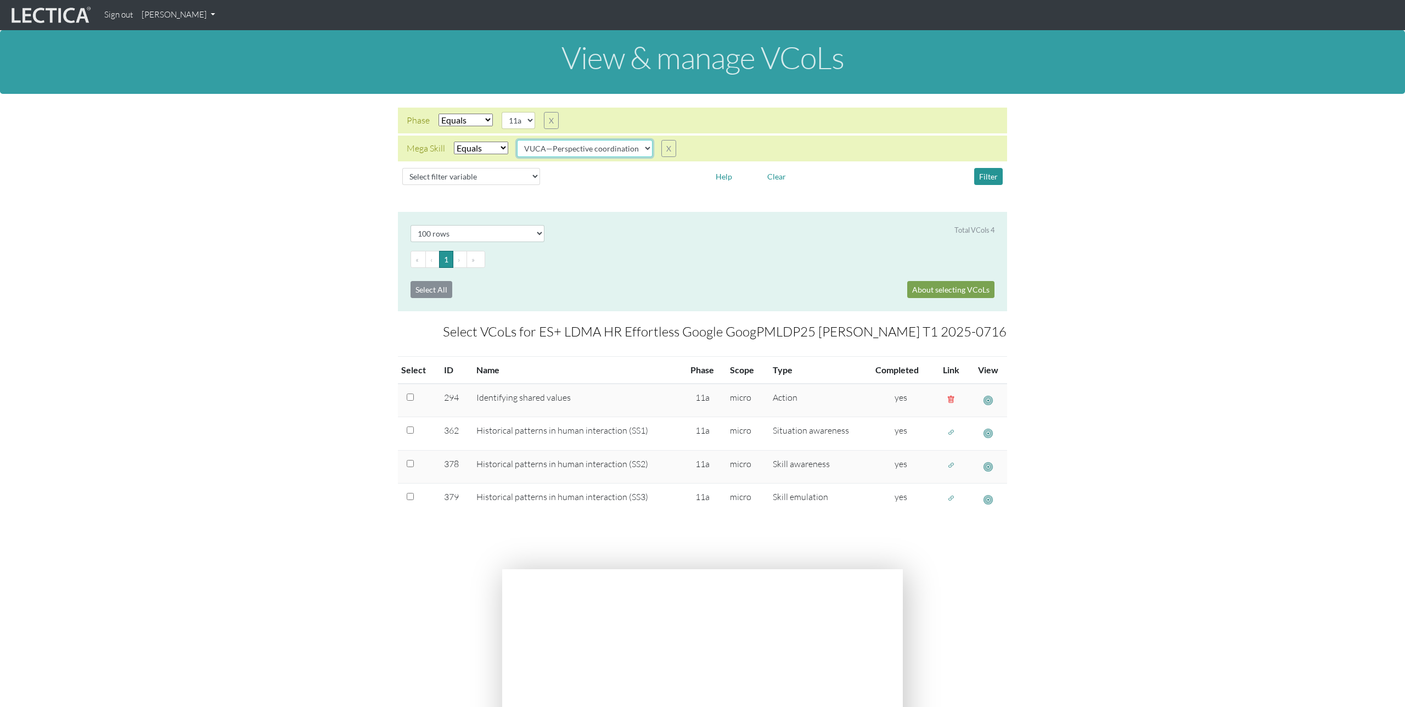
click at [625, 149] on select "VUCA—Collaborative capacity VUCA—Contextual thinking VUCA—Decision-making proce…" at bounding box center [585, 148] width 136 height 17
click at [518, 140] on select "VUCA—Collaborative capacity VUCA—Contextual thinking VUCA—Decision-making proce…" at bounding box center [585, 148] width 136 height 17
click at [985, 177] on button "Filter" at bounding box center [988, 176] width 29 height 17
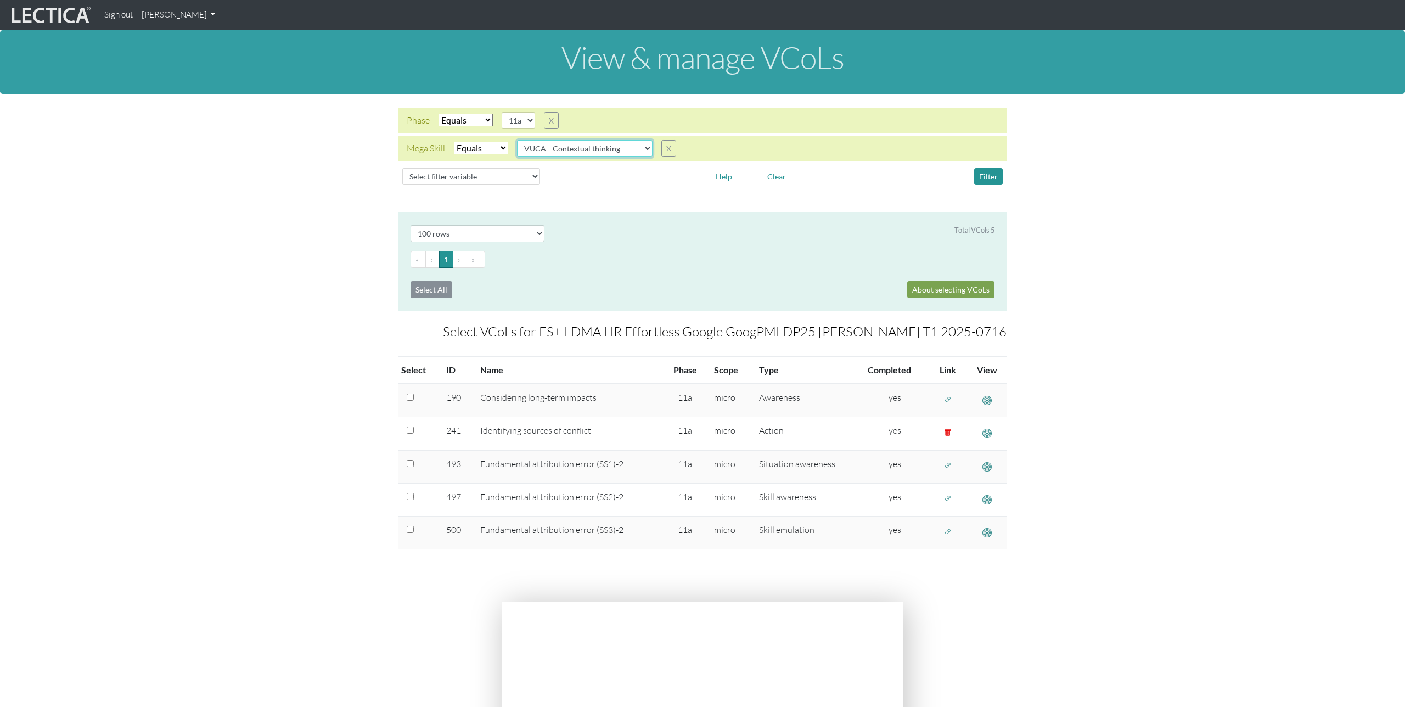
click at [635, 147] on select "VUCA—Collaborative capacity VUCA—Contextual thinking VUCA—Decision-making proce…" at bounding box center [585, 148] width 136 height 17
select select "VUCA—Decision-making process"
click at [518, 140] on select "VUCA—Collaborative capacity VUCA—Contextual thinking VUCA—Decision-making proce…" at bounding box center [585, 148] width 136 height 17
click at [991, 172] on button "Filter" at bounding box center [988, 176] width 29 height 17
